Goal: Task Accomplishment & Management: Manage account settings

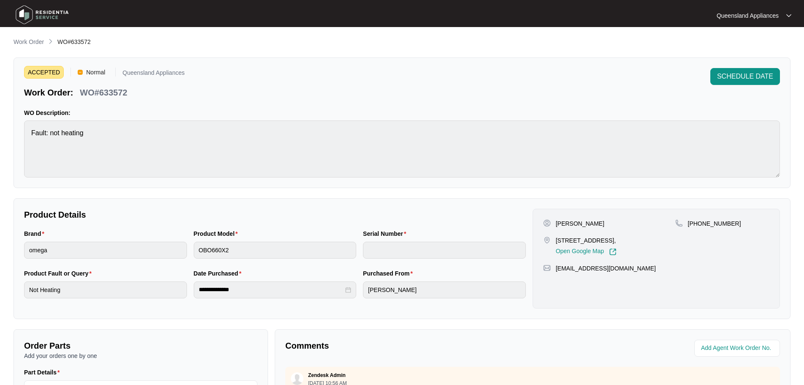
click at [19, 41] on p "Work Order" at bounding box center [29, 42] width 30 height 8
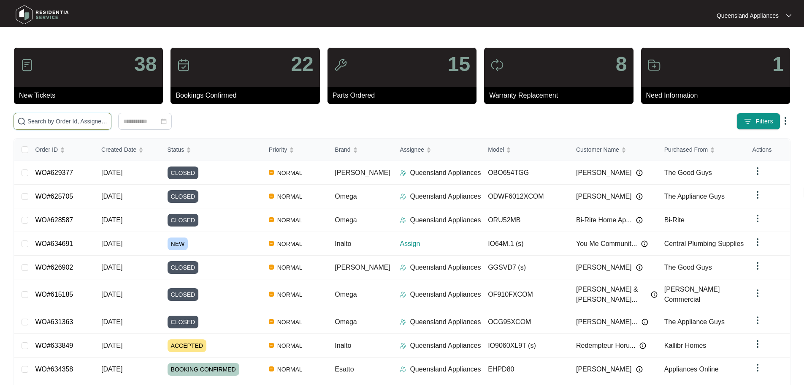
click at [108, 124] on input "text" at bounding box center [67, 120] width 80 height 9
paste input "634691"
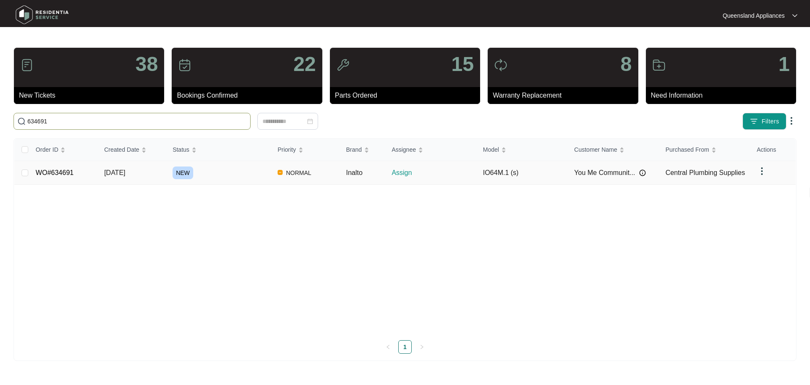
type input "634691"
click at [219, 167] on div "NEW" at bounding box center [222, 172] width 98 height 13
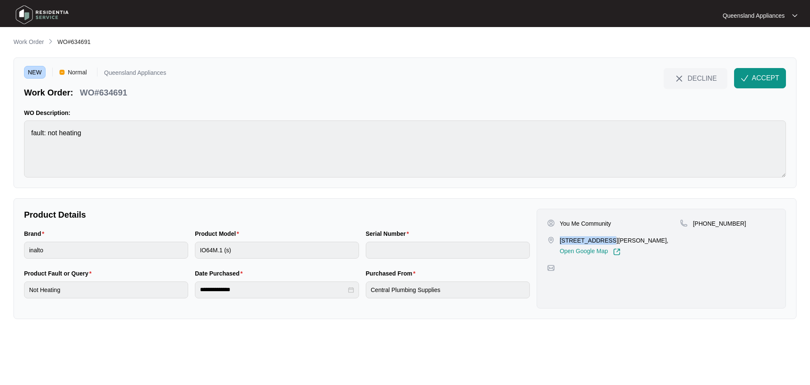
drag, startPoint x: 561, startPoint y: 241, endPoint x: 601, endPoint y: 237, distance: 41.2
click at [601, 237] on p "[STREET_ADDRESS][PERSON_NAME]," at bounding box center [614, 240] width 109 height 8
copy p "[STREET_ADDRESS]"
click at [717, 226] on p "[PHONE_NUMBER]" at bounding box center [719, 223] width 53 height 8
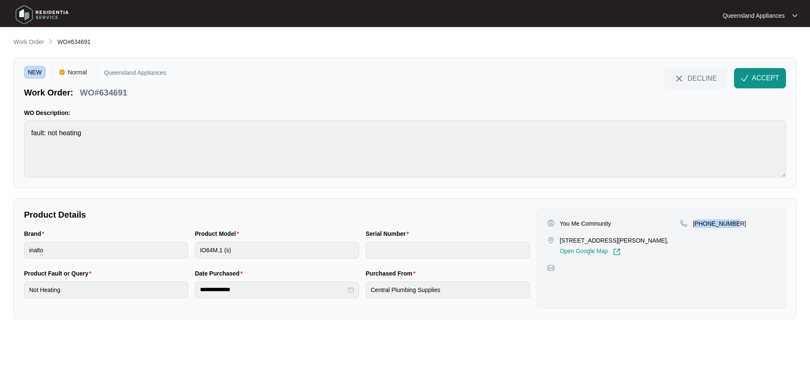
copy p "61426012241"
click at [765, 88] on div "DECLINE ACCEPT" at bounding box center [725, 83] width 122 height 30
click at [758, 84] on button "ACCEPT" at bounding box center [760, 78] width 52 height 20
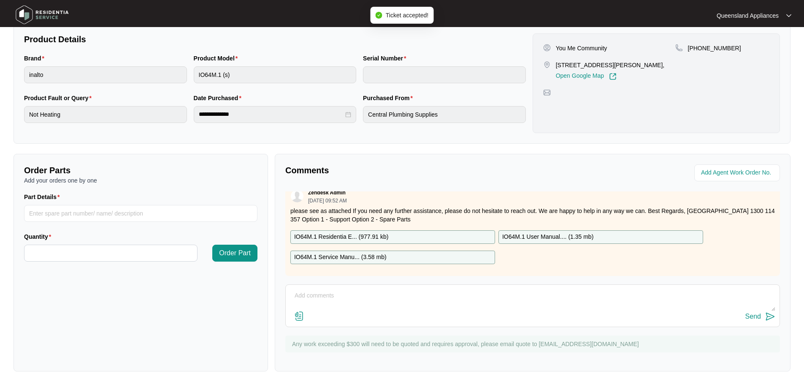
scroll to position [14, 0]
